Goal: Information Seeking & Learning: Learn about a topic

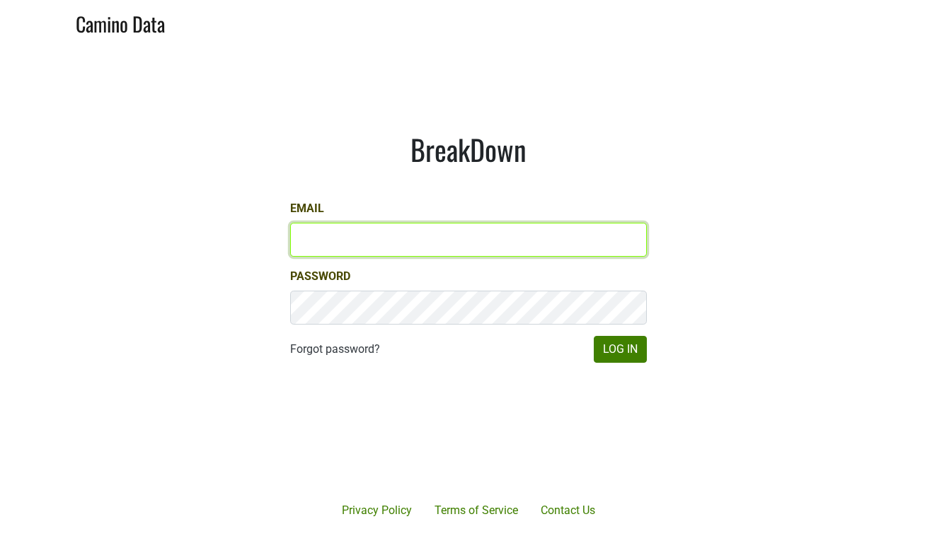
type input "jd@jonata.com"
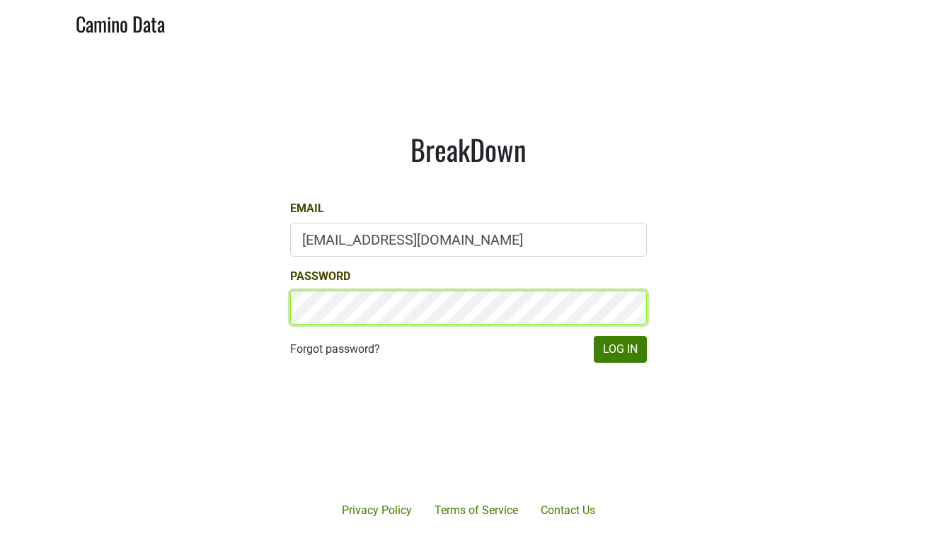
click at [620, 349] on button "Log In" at bounding box center [620, 349] width 53 height 27
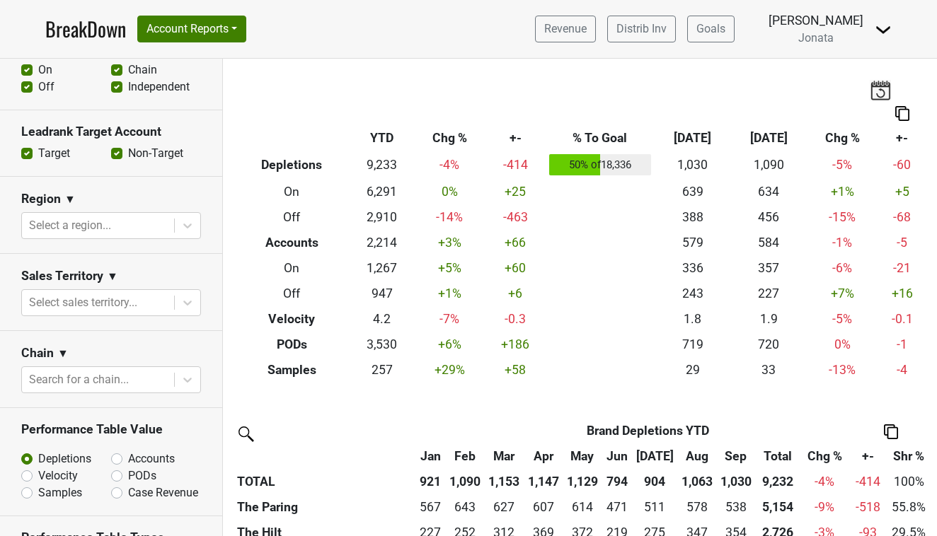
scroll to position [555, 0]
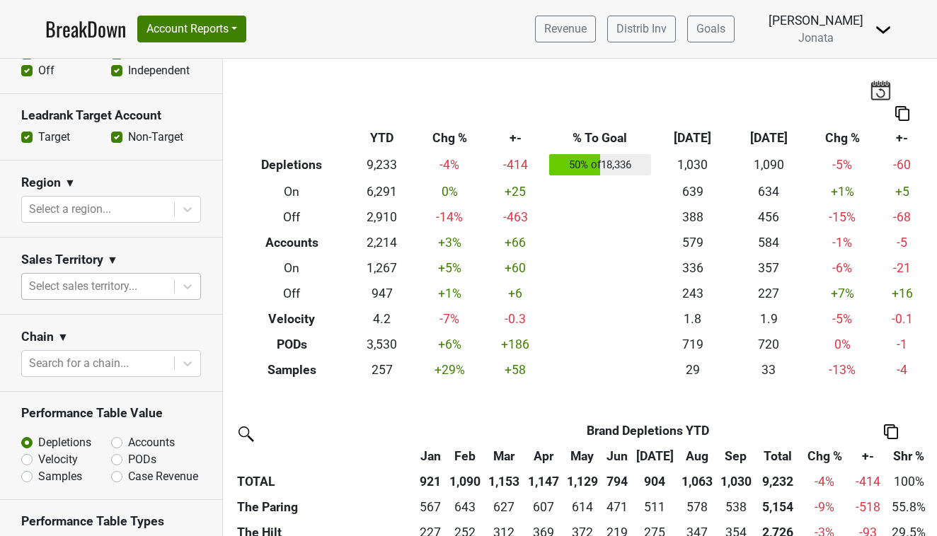
click at [59, 293] on div at bounding box center [98, 287] width 138 height 20
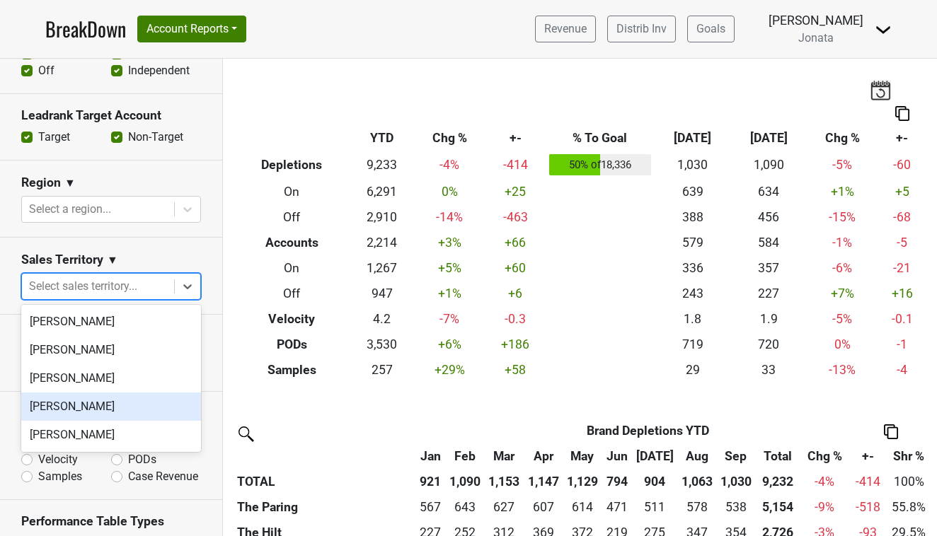
click at [58, 417] on div "[PERSON_NAME]" at bounding box center [111, 407] width 180 height 28
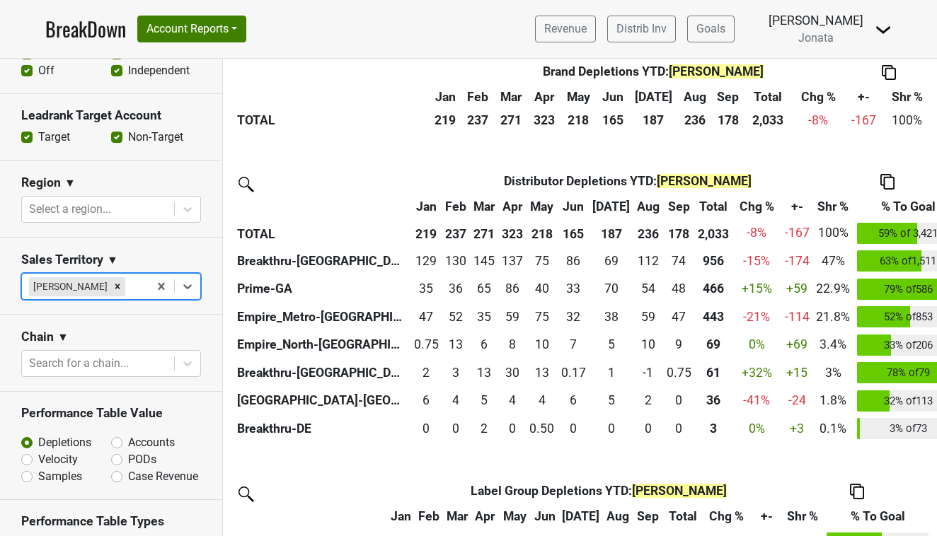
scroll to position [445, 0]
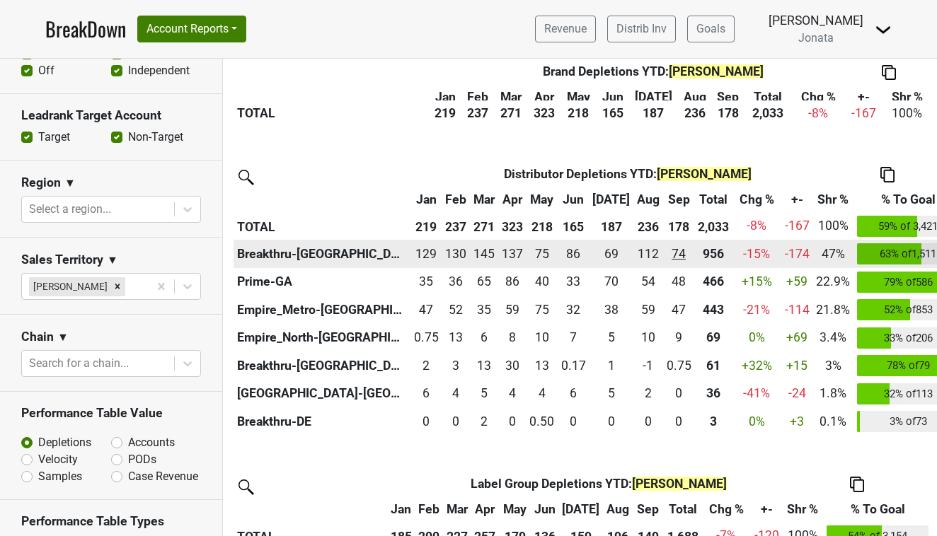
click at [666, 248] on div "73.835 74" at bounding box center [678, 254] width 25 height 18
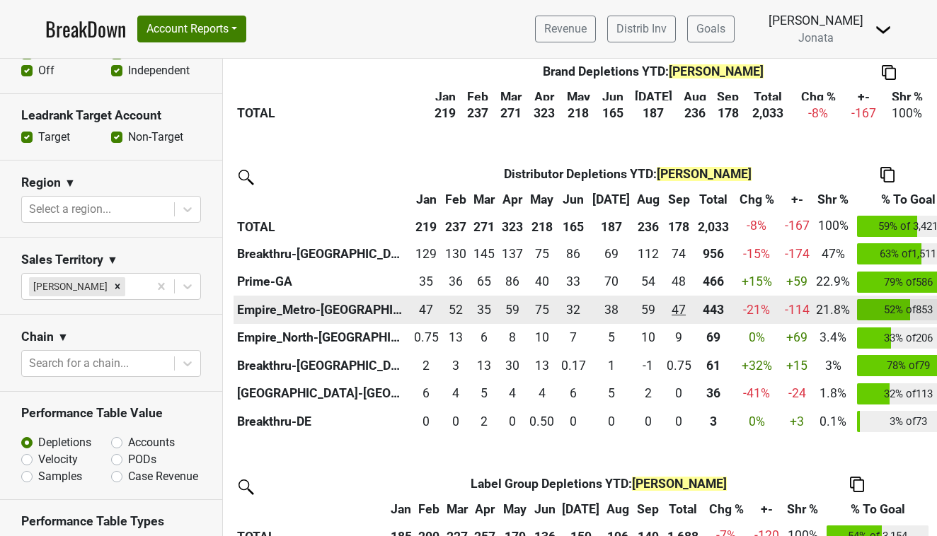
click at [666, 303] on div "46.5 47" at bounding box center [678, 310] width 25 height 18
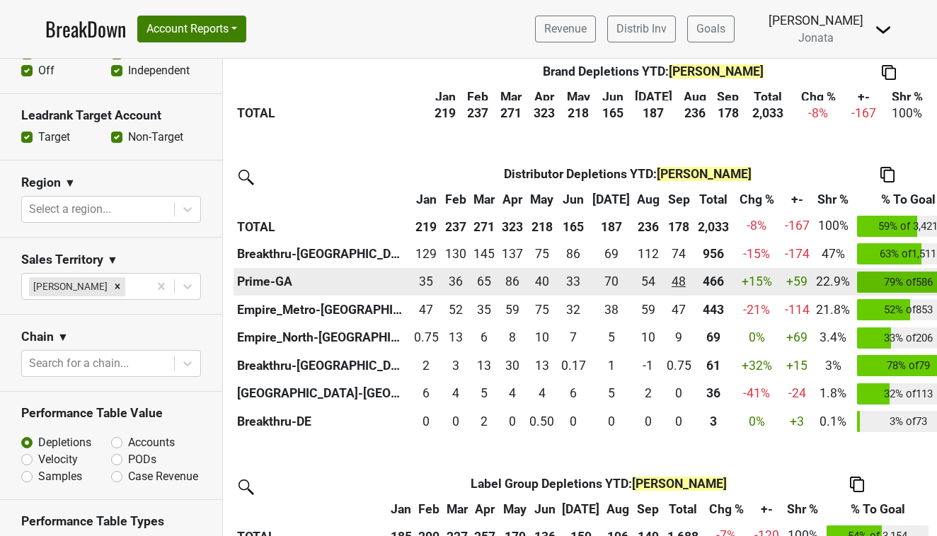
click at [666, 280] on div "47.59 48" at bounding box center [678, 281] width 25 height 18
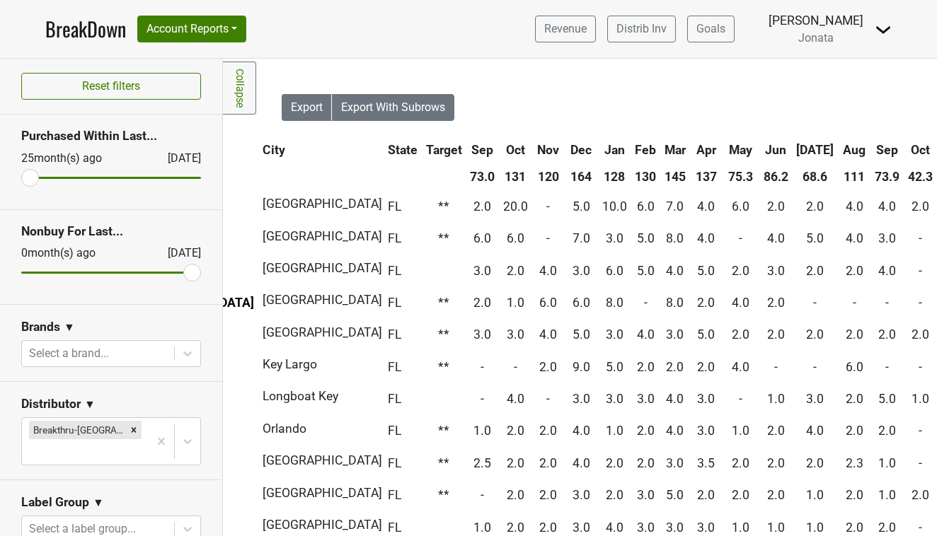
scroll to position [0, 452]
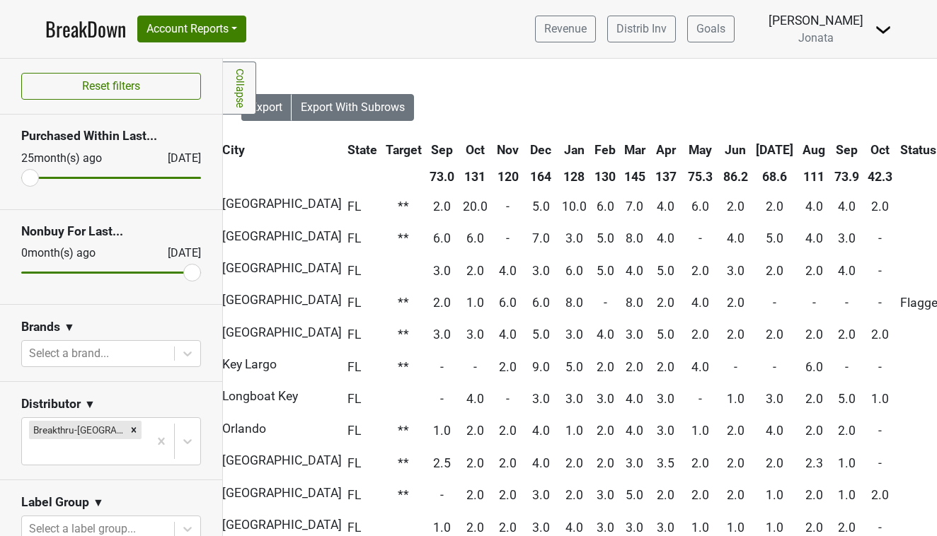
click at [864, 148] on th "Oct" at bounding box center [880, 149] width 32 height 25
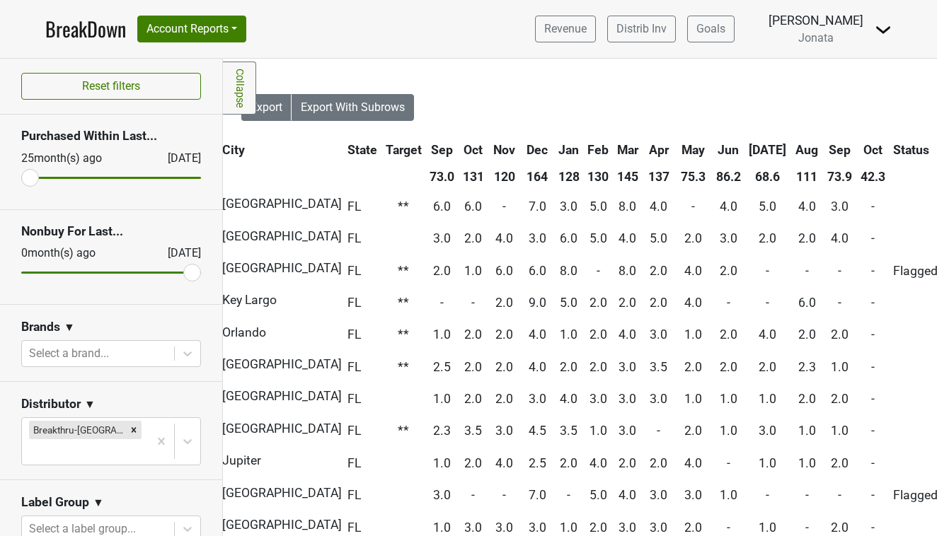
click at [857, 148] on th "Oct" at bounding box center [873, 149] width 32 height 25
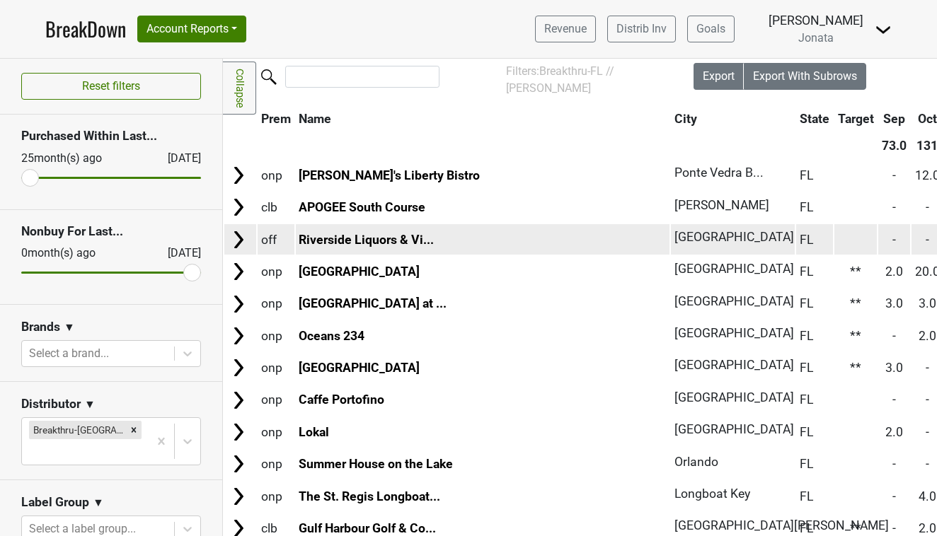
scroll to position [31, 0]
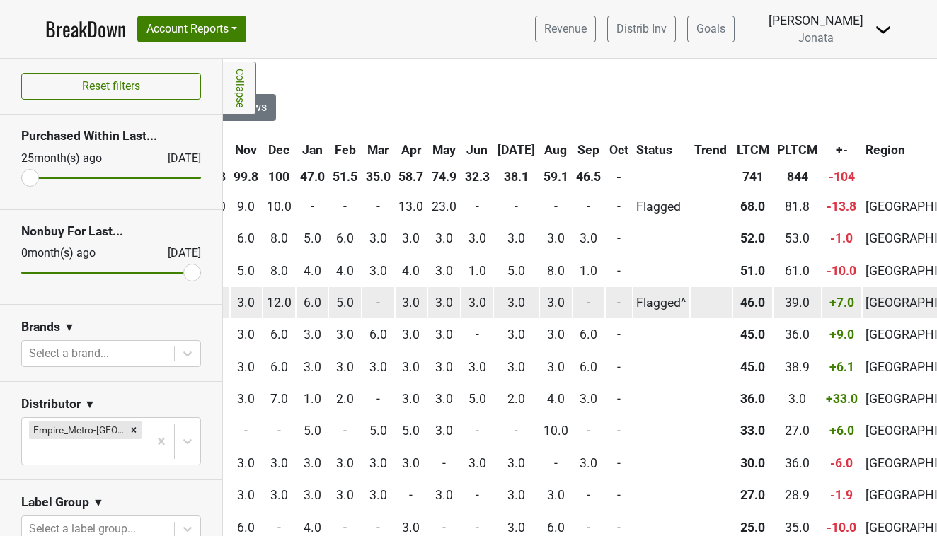
scroll to position [0, 596]
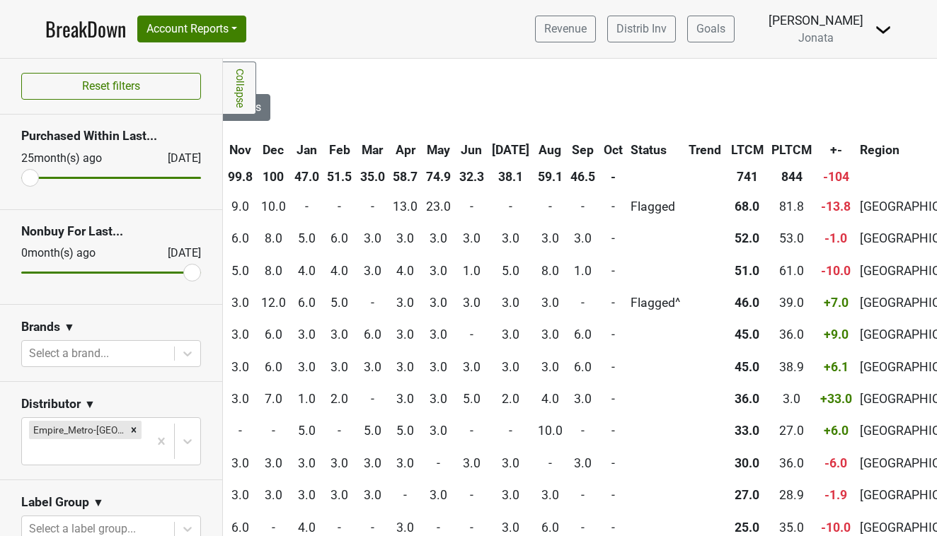
click at [600, 144] on th "Oct" at bounding box center [613, 149] width 26 height 25
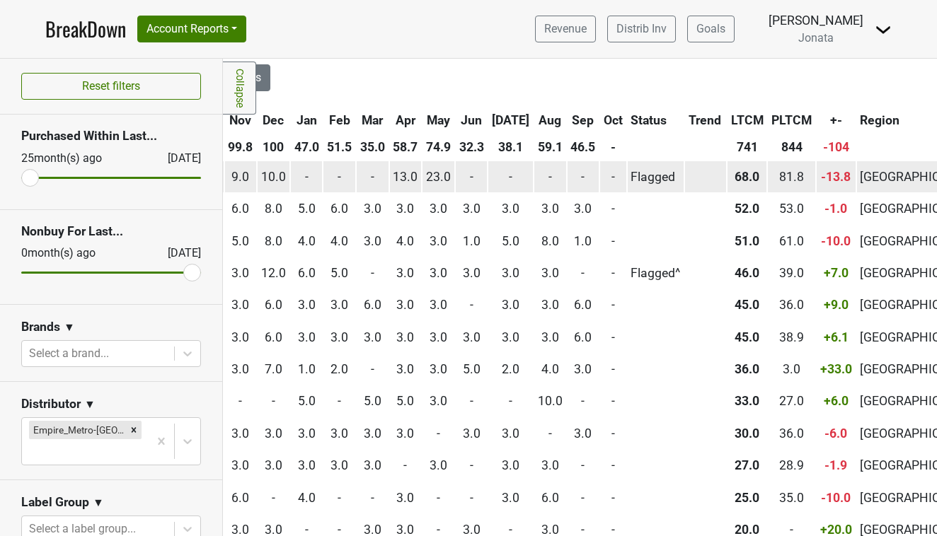
scroll to position [30, 596]
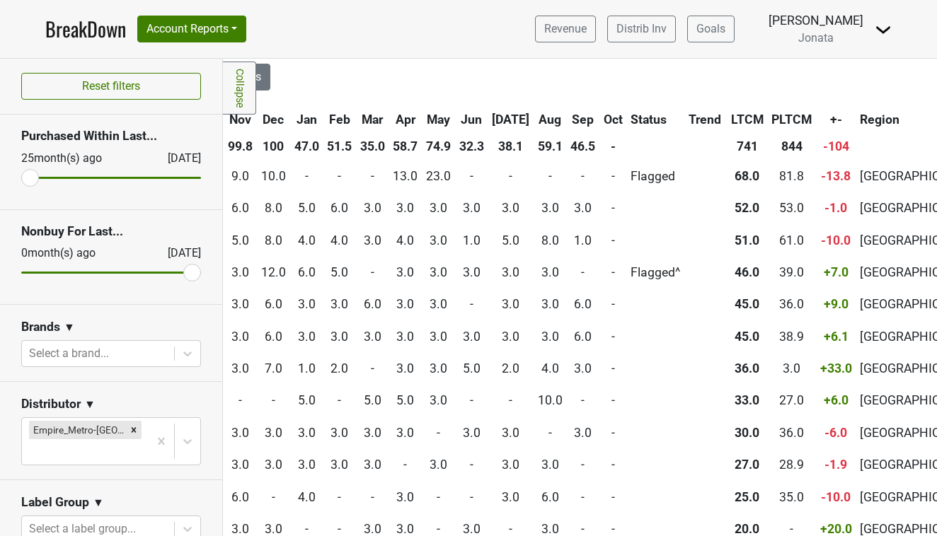
click at [600, 117] on th "Oct" at bounding box center [613, 119] width 26 height 25
click at [567, 118] on th "Sep" at bounding box center [583, 119] width 32 height 25
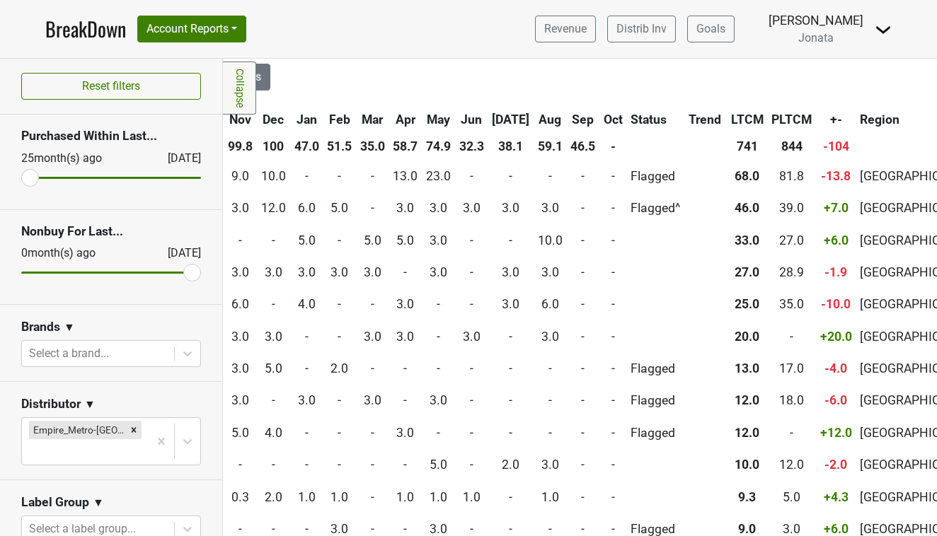
click at [567, 118] on th "Sep" at bounding box center [583, 119] width 32 height 25
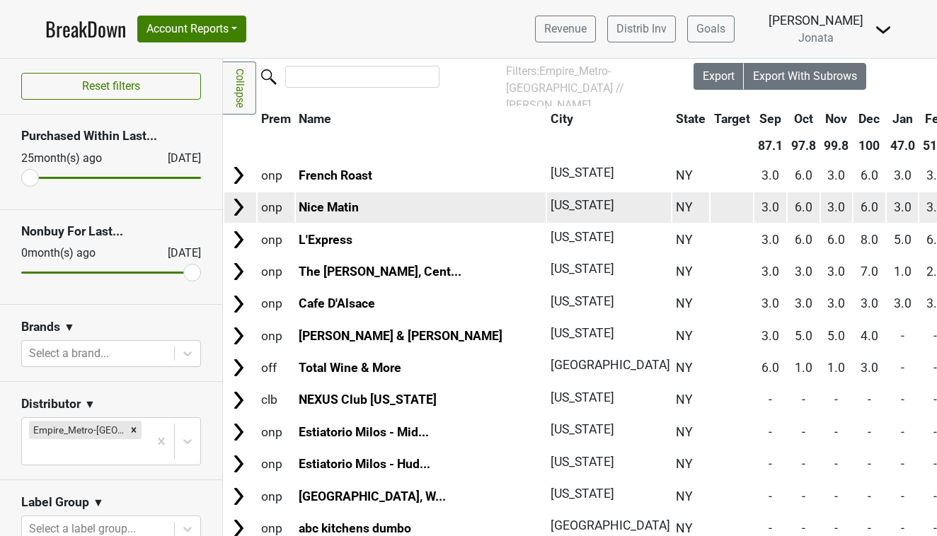
scroll to position [31, 0]
click at [235, 208] on img at bounding box center [238, 207] width 21 height 21
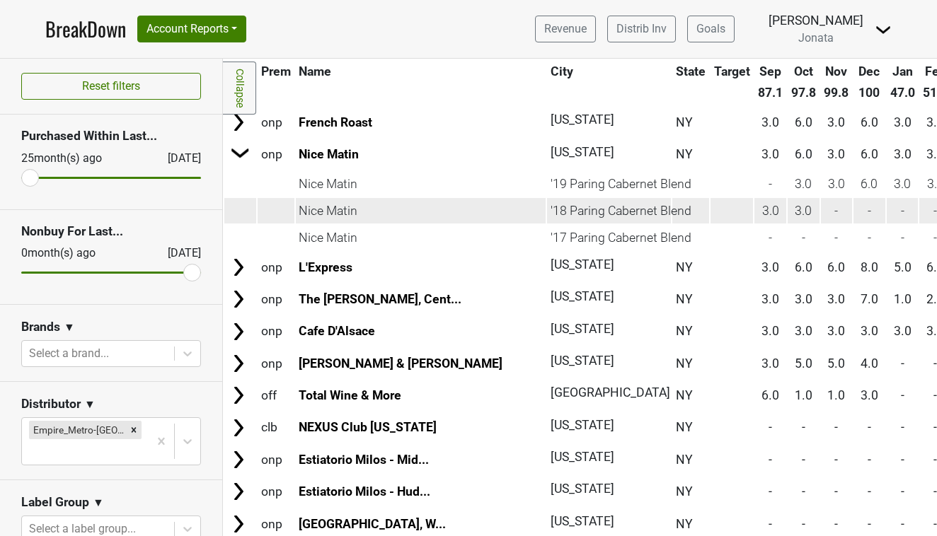
scroll to position [100, 0]
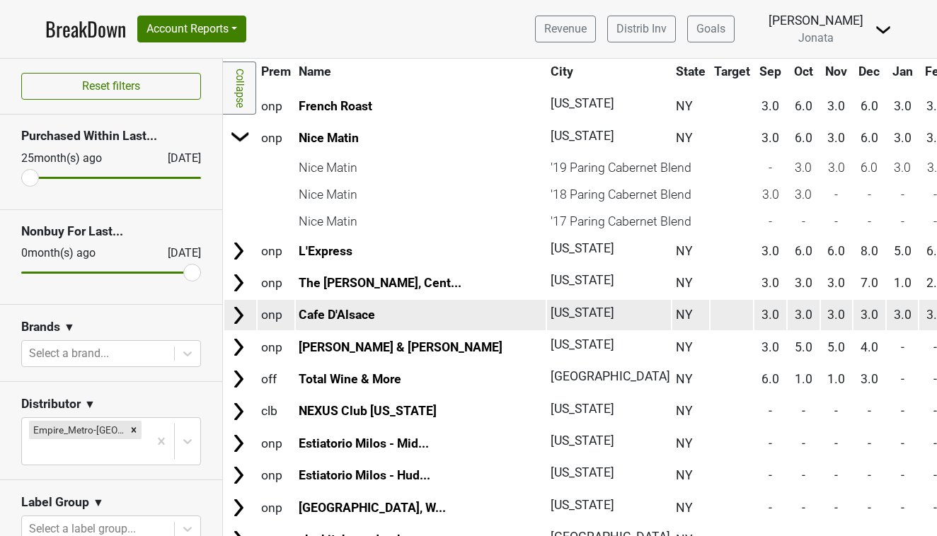
click at [238, 310] on img at bounding box center [238, 315] width 21 height 21
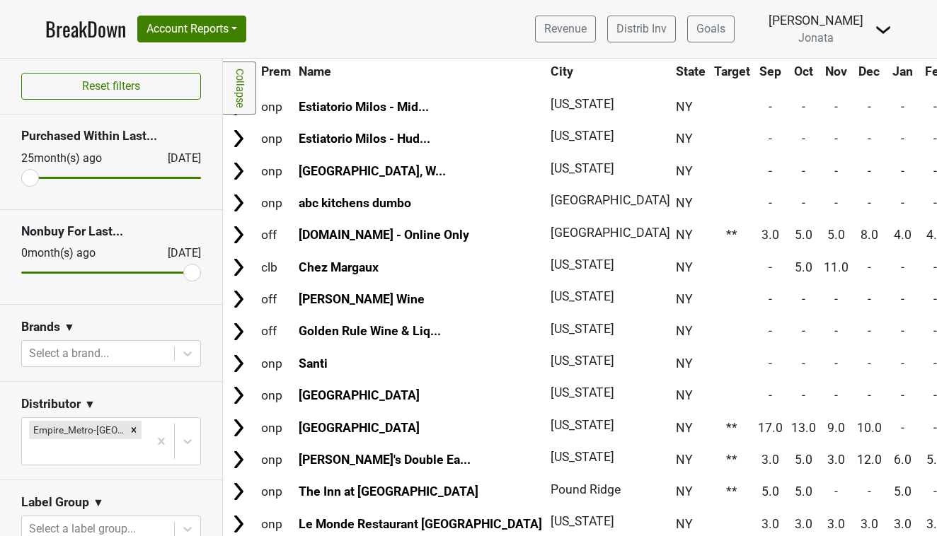
scroll to position [0, 0]
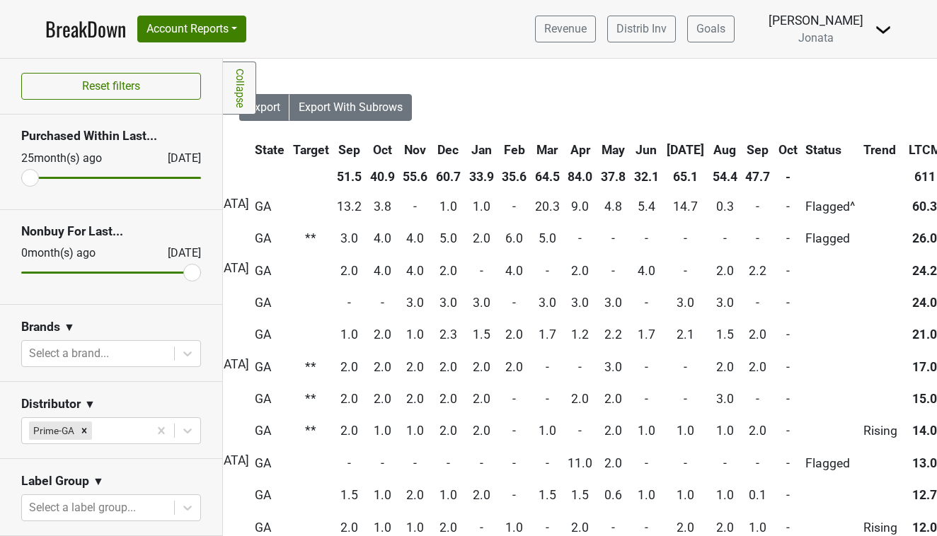
scroll to position [0, 503]
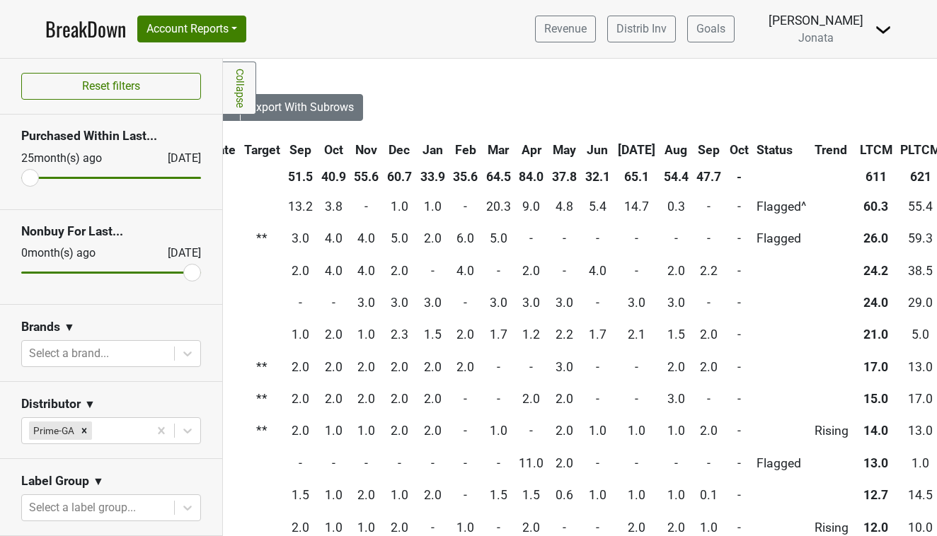
click at [726, 144] on th "Oct" at bounding box center [739, 149] width 26 height 25
click at [693, 140] on th "Sep" at bounding box center [709, 149] width 32 height 25
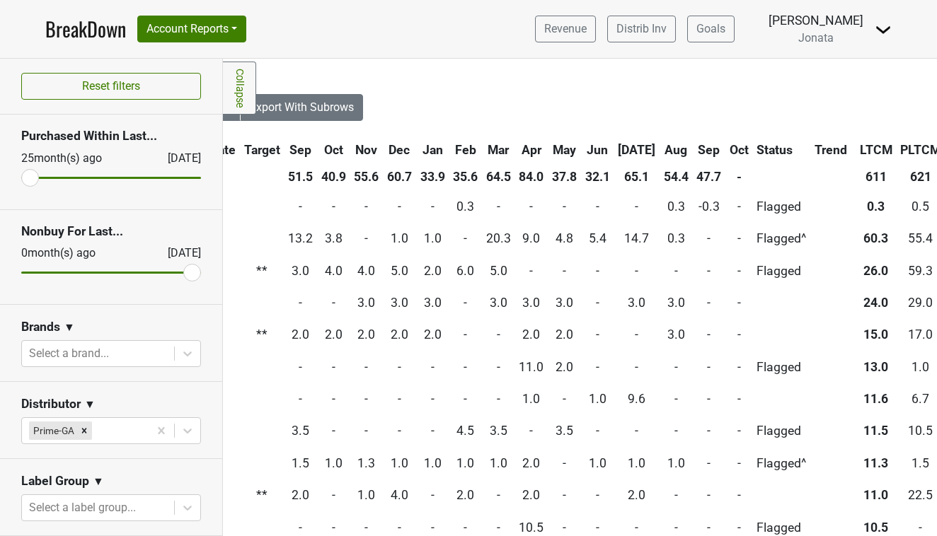
click at [693, 140] on th "Sep" at bounding box center [709, 149] width 32 height 25
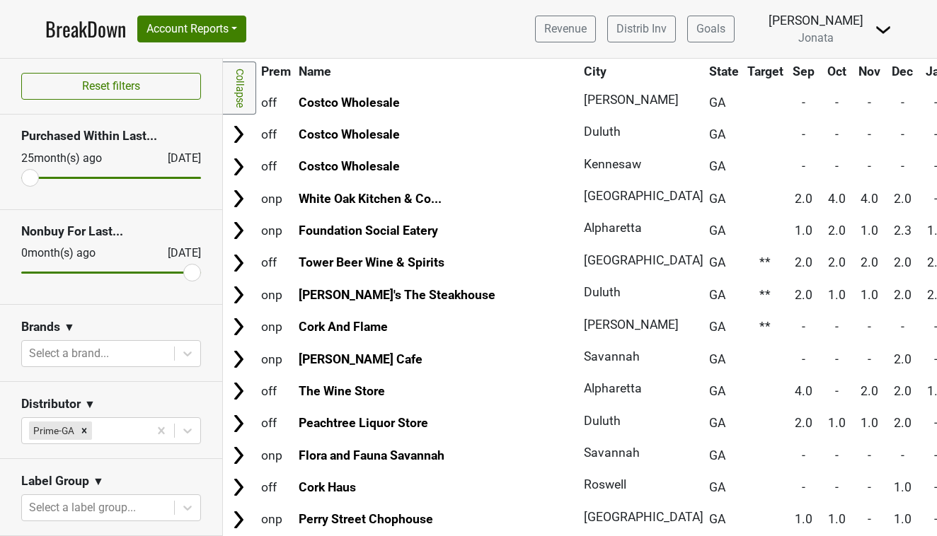
scroll to position [168, 0]
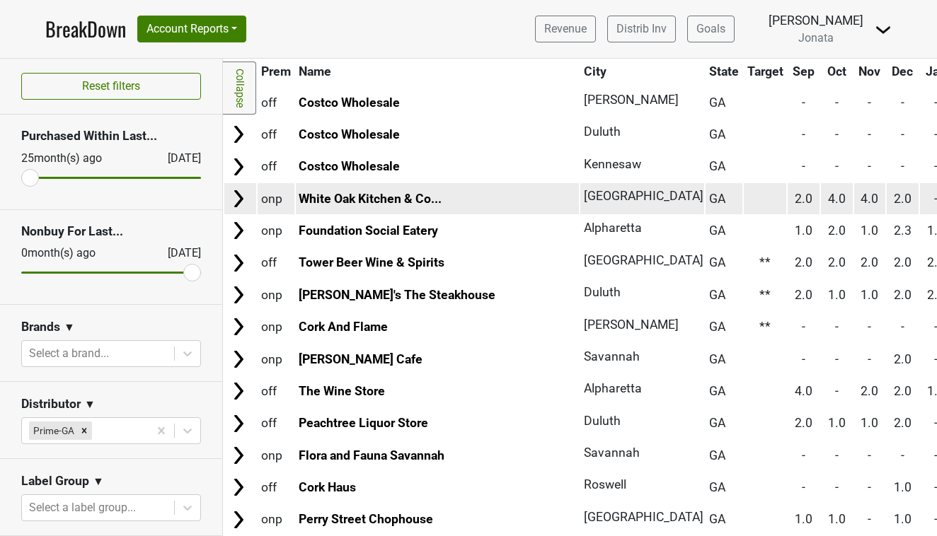
click at [238, 202] on img at bounding box center [238, 198] width 21 height 21
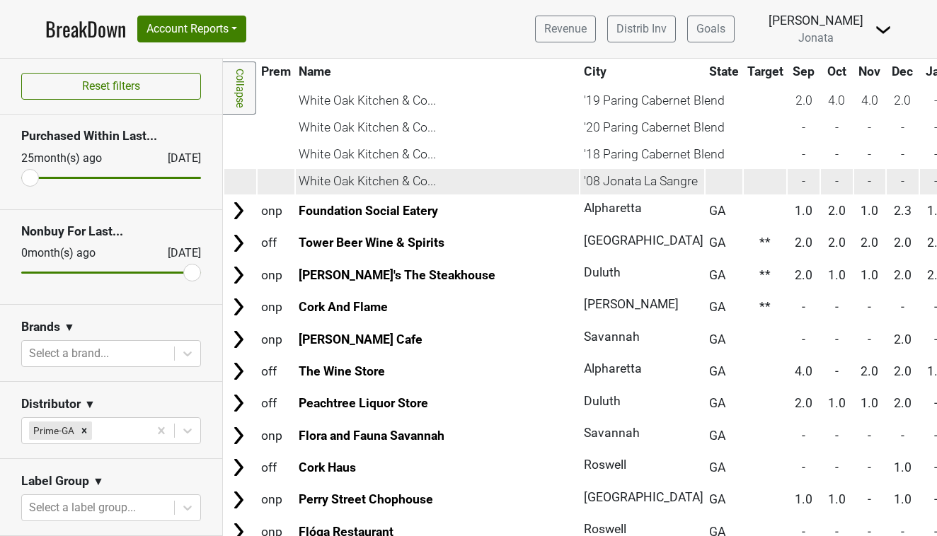
scroll to position [304, 0]
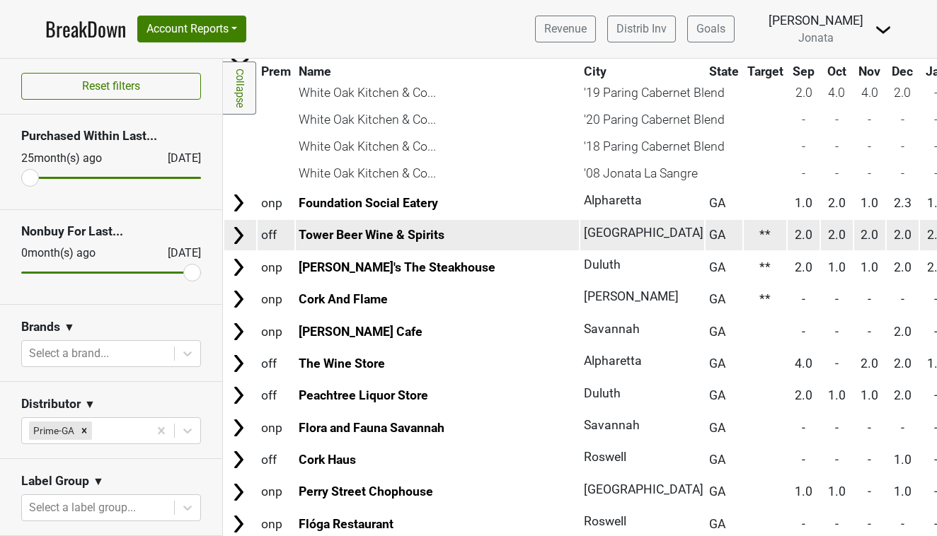
click at [238, 236] on img at bounding box center [238, 235] width 21 height 21
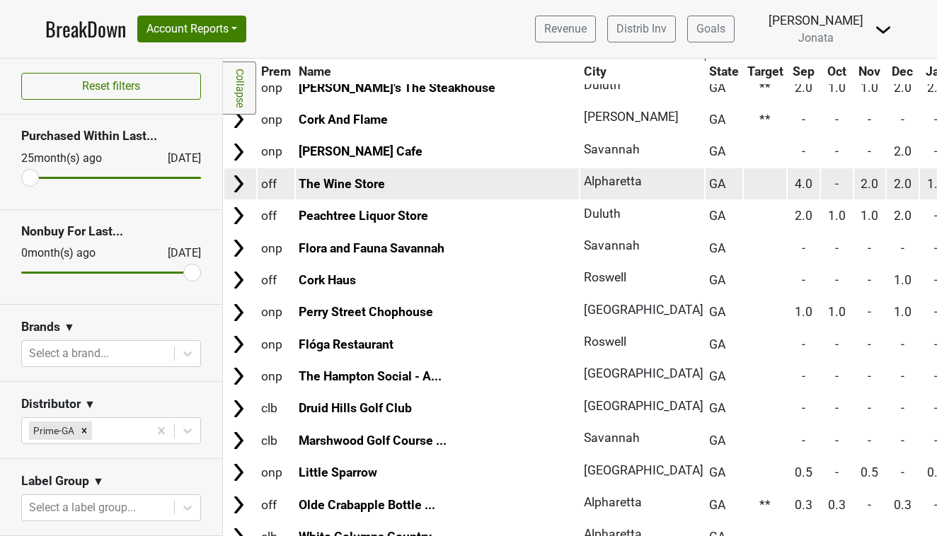
scroll to position [567, 0]
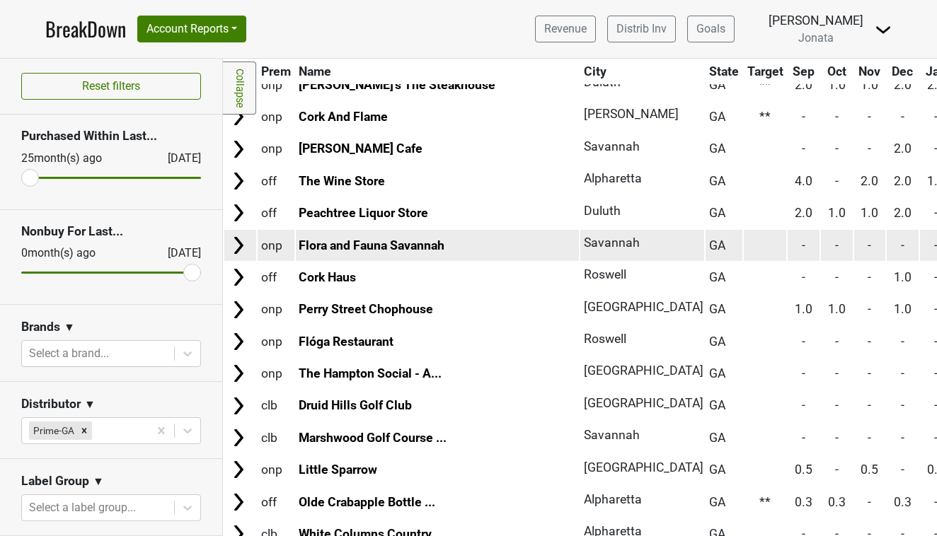
click at [238, 236] on img at bounding box center [238, 245] width 21 height 21
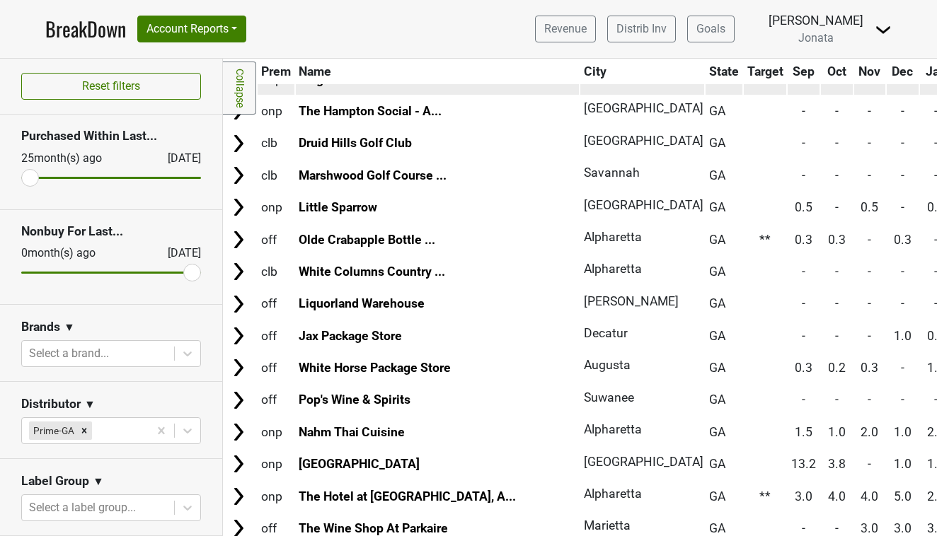
scroll to position [860, 0]
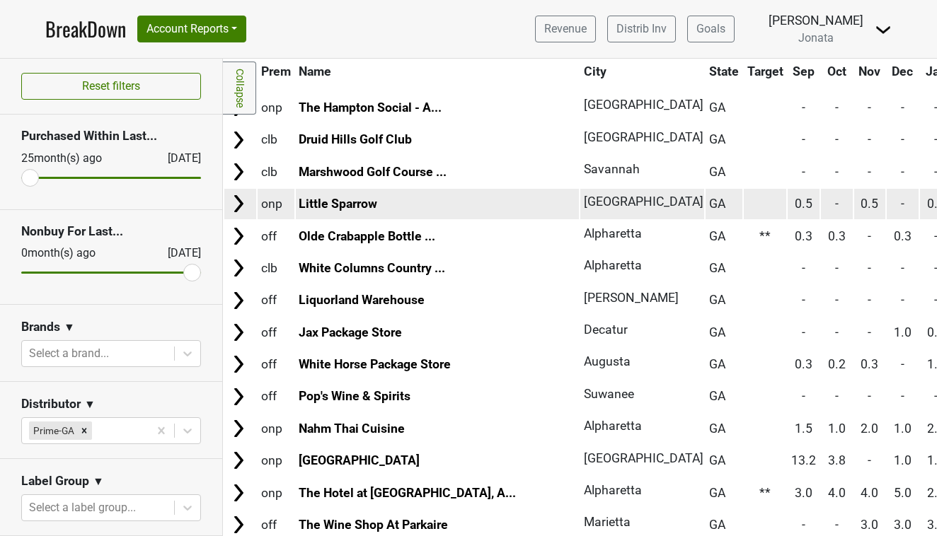
click at [238, 198] on img at bounding box center [238, 203] width 21 height 21
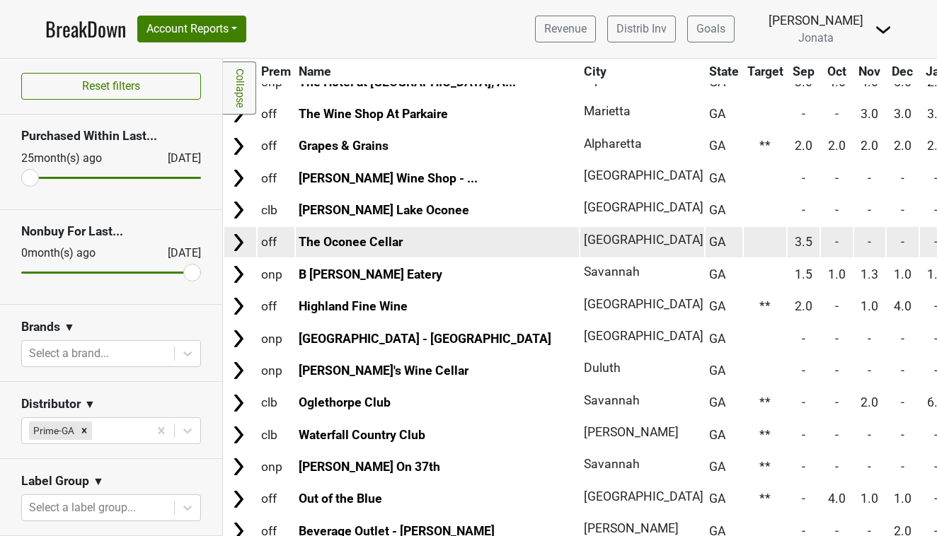
scroll to position [1327, 0]
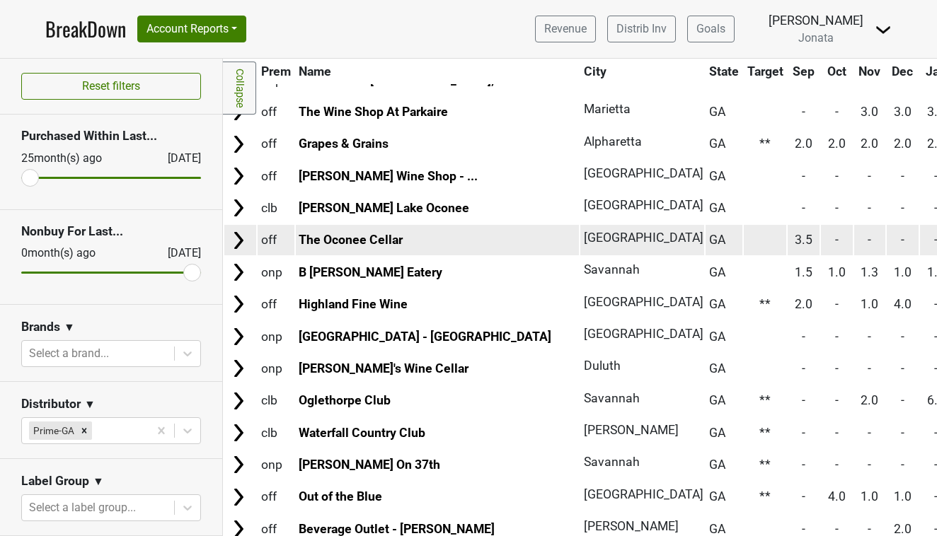
click at [238, 230] on img at bounding box center [238, 240] width 21 height 21
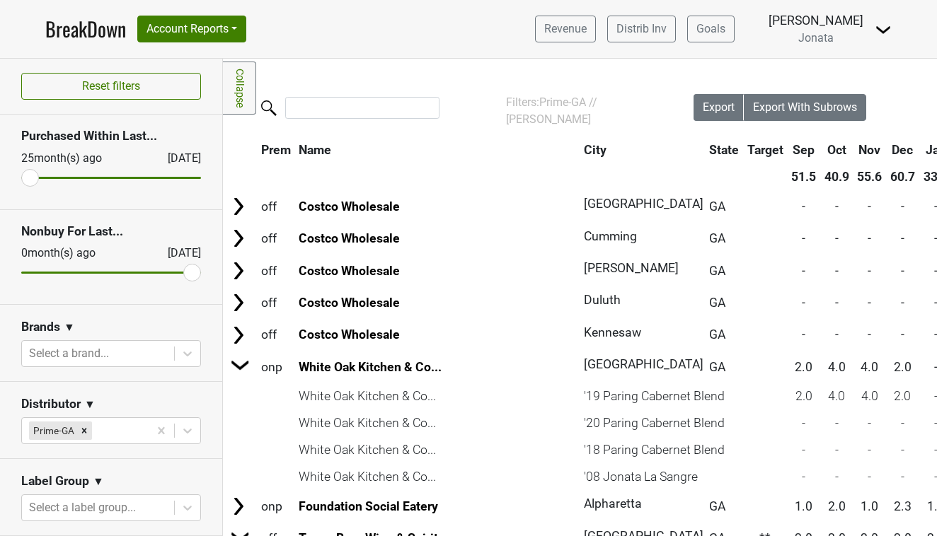
scroll to position [0, 0]
